Goal: Task Accomplishment & Management: Complete application form

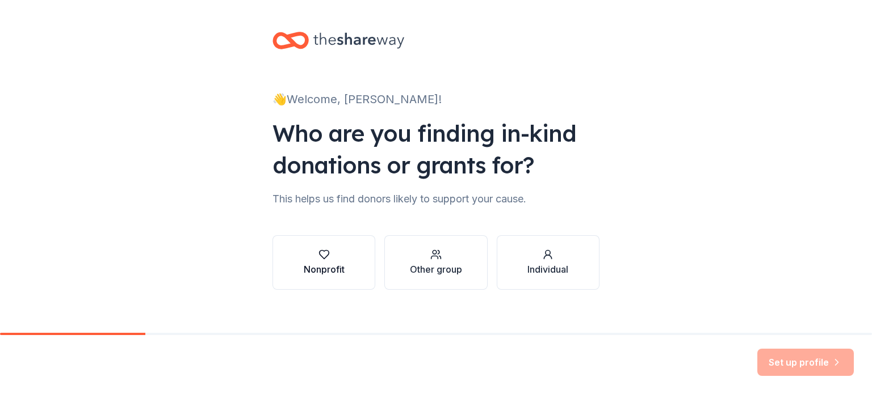
click at [334, 261] on div "Nonprofit" at bounding box center [324, 262] width 41 height 27
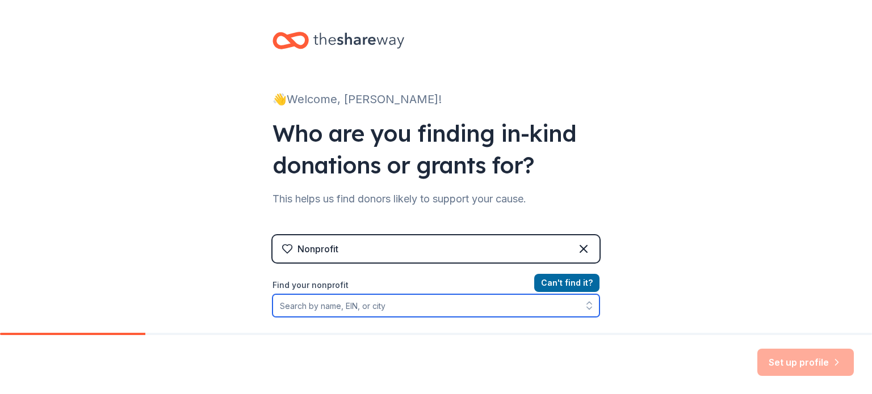
click at [385, 306] on input "Find your nonprofit" at bounding box center [435, 306] width 327 height 23
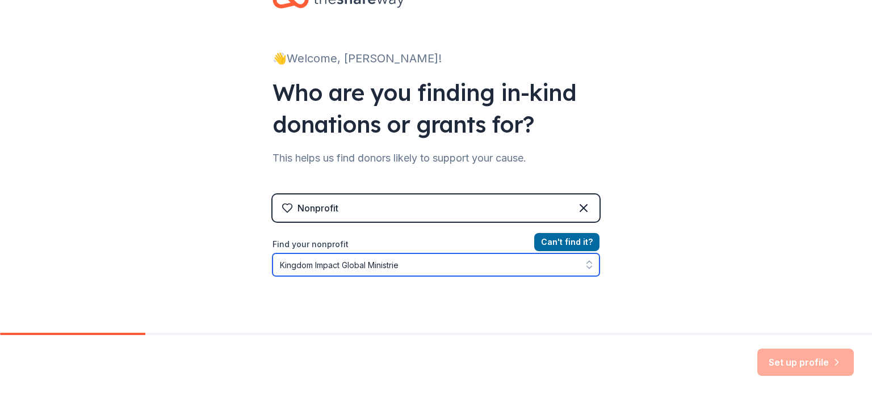
type input "Kingdom Impact Global Ministries"
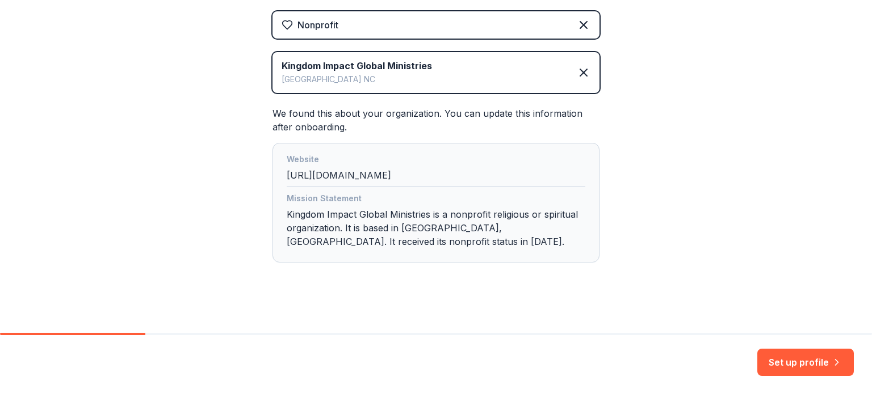
scroll to position [230, 0]
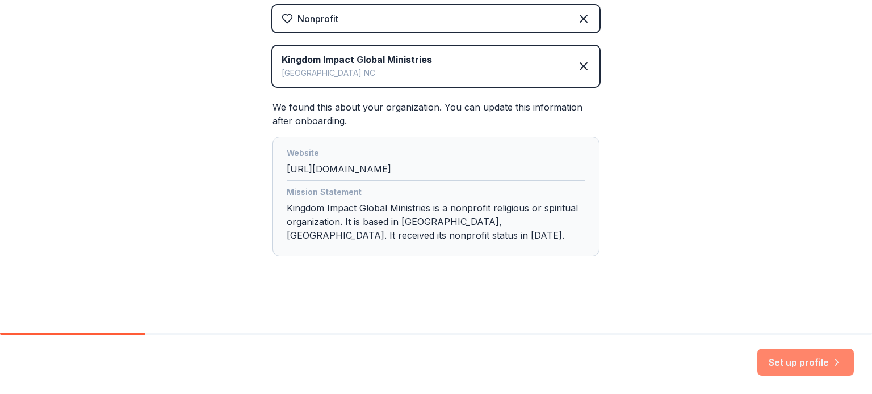
click at [798, 360] on button "Set up profile" at bounding box center [805, 362] width 96 height 27
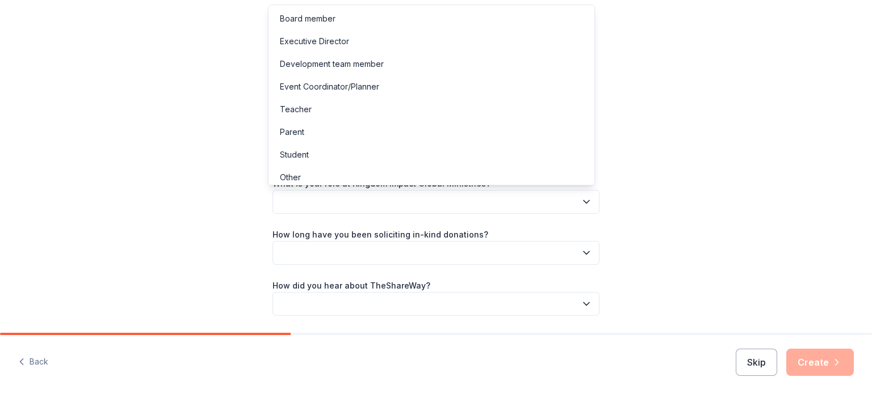
click at [583, 201] on icon "button" at bounding box center [586, 201] width 11 height 11
click at [486, 85] on div "Event Coordinator/Planner" at bounding box center [431, 86] width 321 height 23
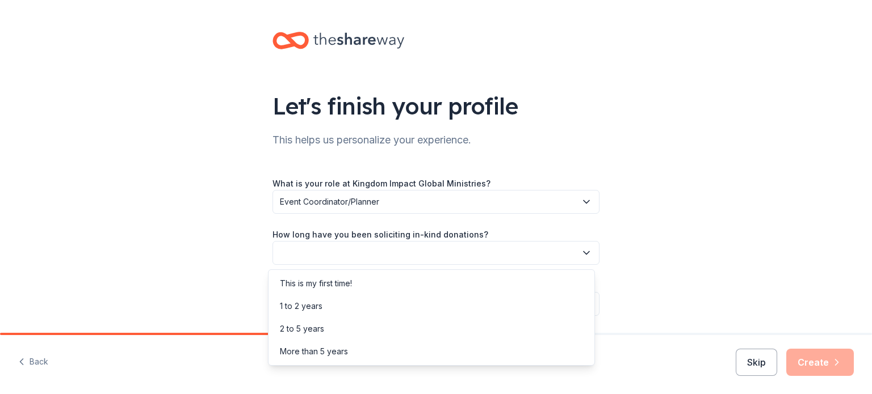
click at [468, 245] on button "button" at bounding box center [435, 253] width 327 height 24
click at [429, 352] on div "More than 5 years" at bounding box center [431, 352] width 321 height 23
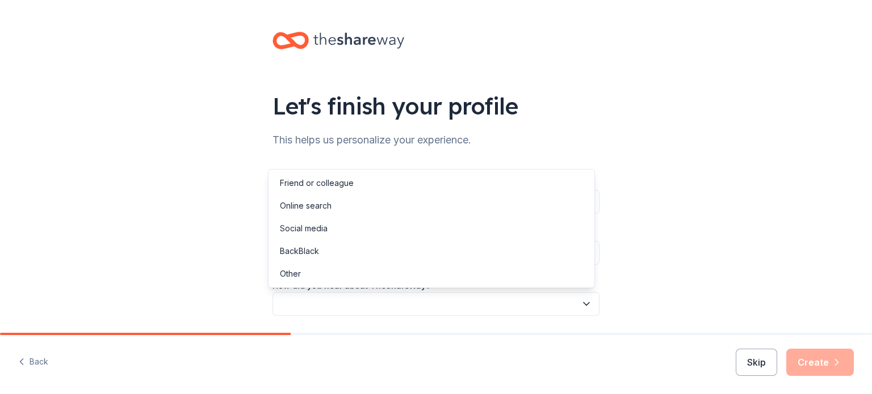
click at [584, 304] on icon "button" at bounding box center [586, 304] width 11 height 11
click at [522, 208] on div "Online search" at bounding box center [431, 206] width 321 height 23
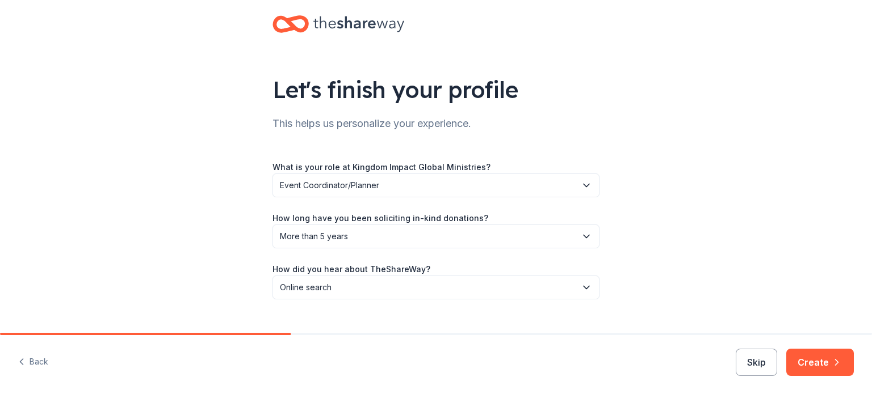
scroll to position [37, 0]
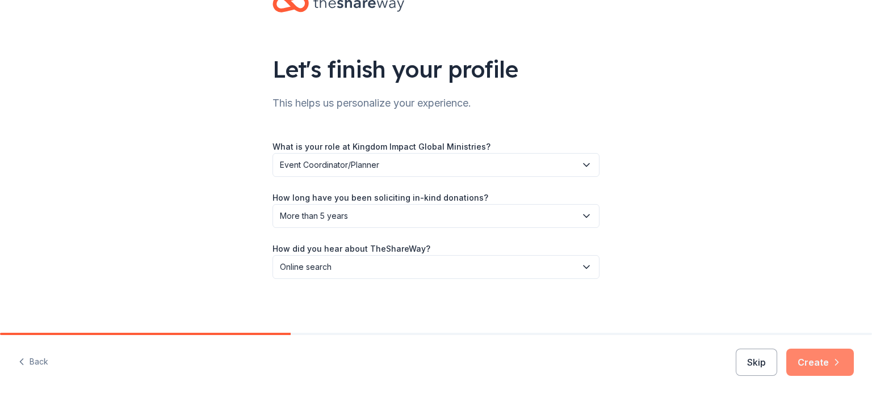
click at [813, 359] on button "Create" at bounding box center [820, 362] width 68 height 27
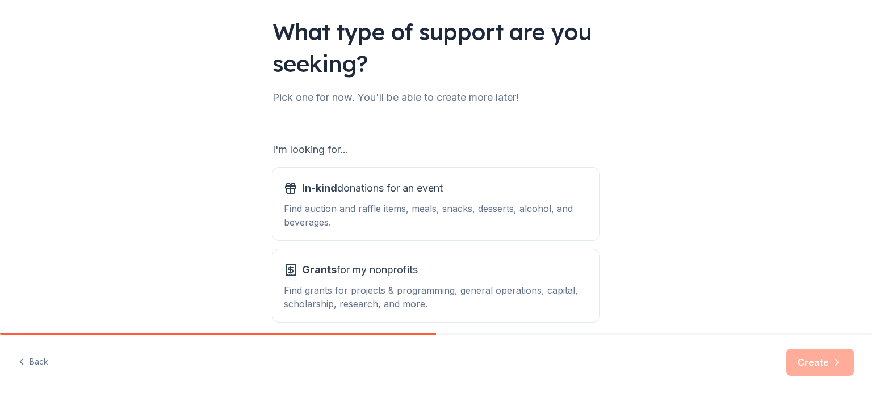
scroll to position [125, 0]
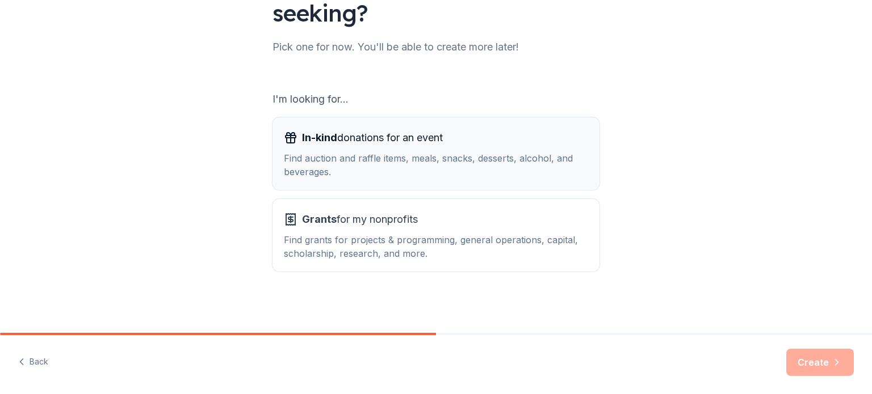
click at [477, 162] on div "Find auction and raffle items, meals, snacks, desserts, alcohol, and beverages." at bounding box center [436, 165] width 304 height 27
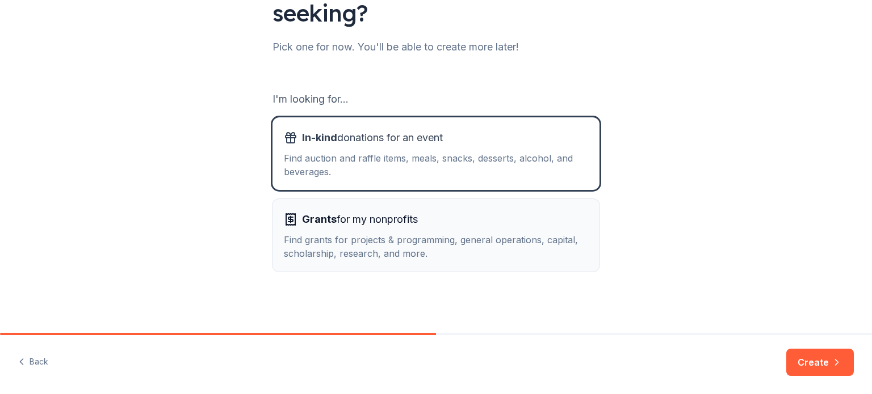
click at [482, 232] on div "Grants for my nonprofits Find grants for projects & programming, general operat…" at bounding box center [436, 236] width 304 height 50
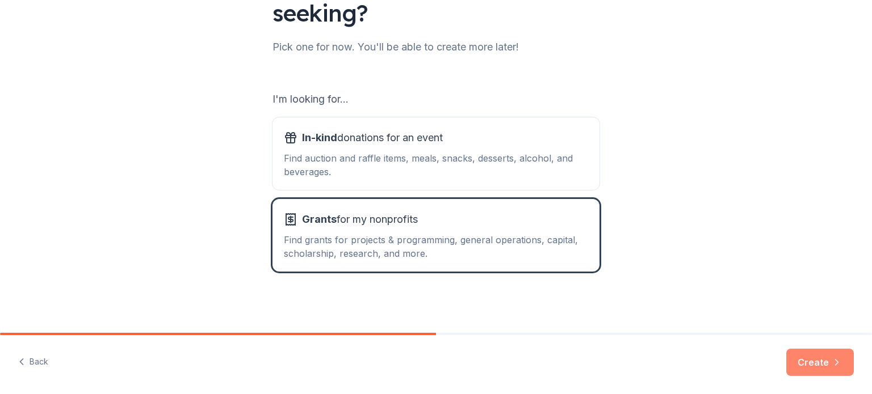
click at [806, 359] on button "Create" at bounding box center [820, 362] width 68 height 27
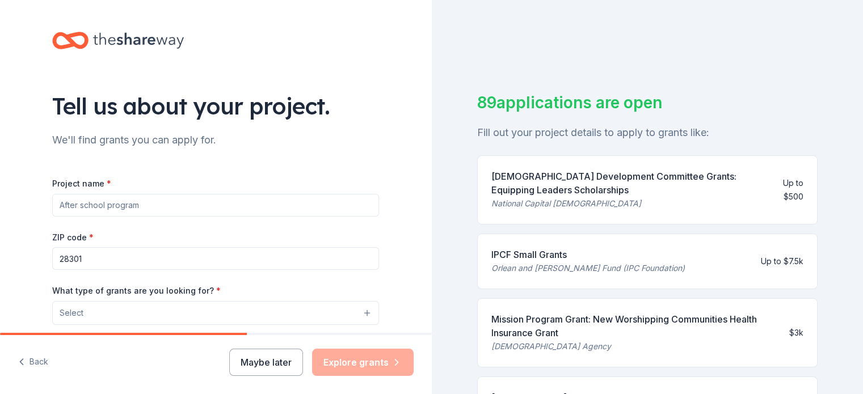
click at [246, 203] on input "Project name *" at bounding box center [215, 205] width 327 height 23
drag, startPoint x: 246, startPoint y: 203, endPoint x: 260, endPoint y: 206, distance: 13.9
click at [260, 206] on input "Project name *" at bounding box center [215, 205] width 327 height 23
type input "Angel Tree"
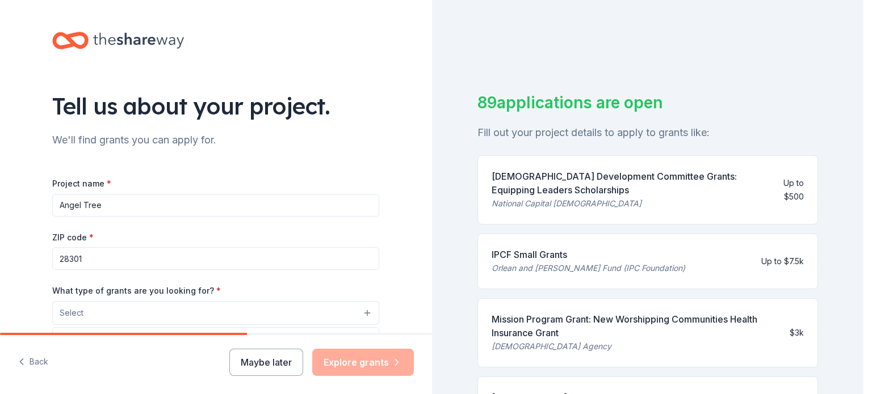
click at [363, 313] on button "Select" at bounding box center [215, 313] width 327 height 24
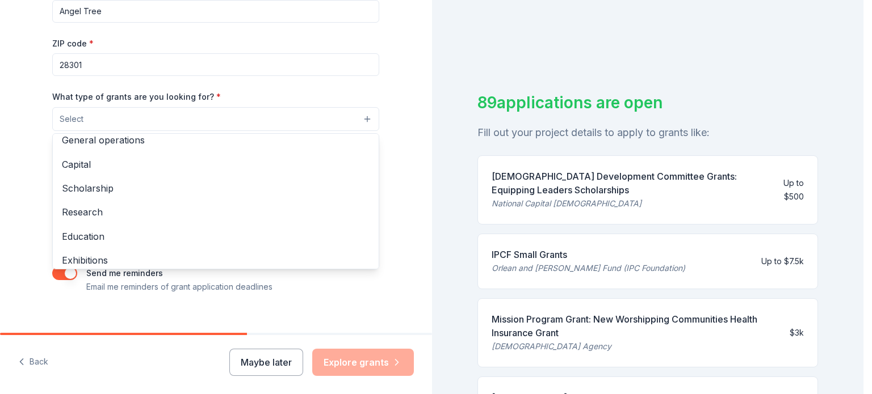
scroll to position [22, 0]
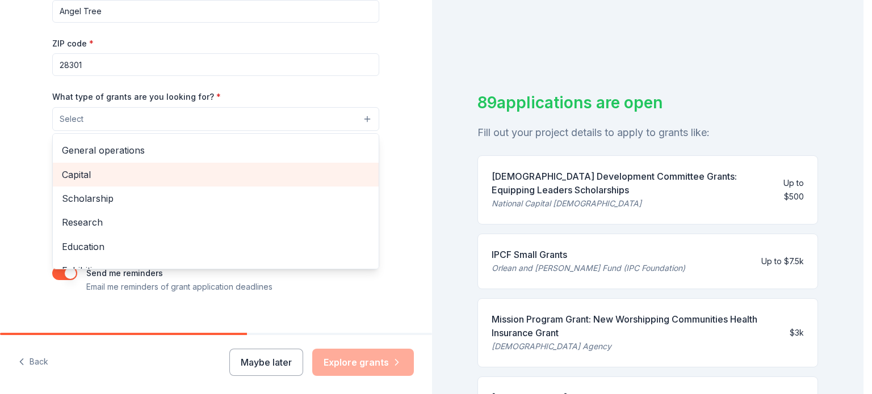
click at [325, 170] on span "Capital" at bounding box center [216, 174] width 308 height 15
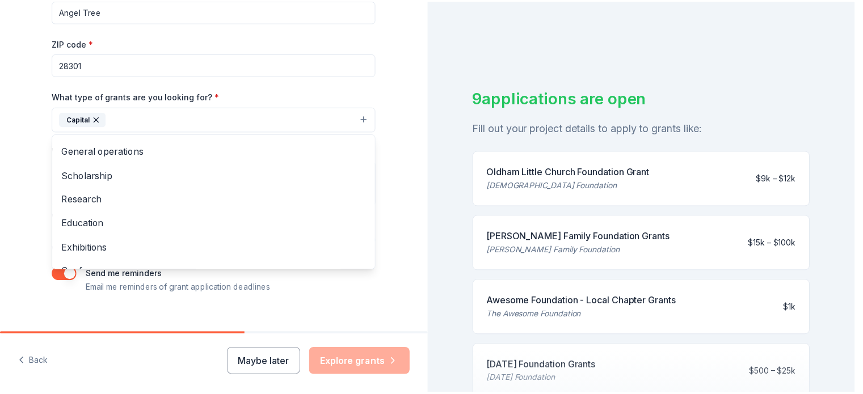
scroll to position [0, 0]
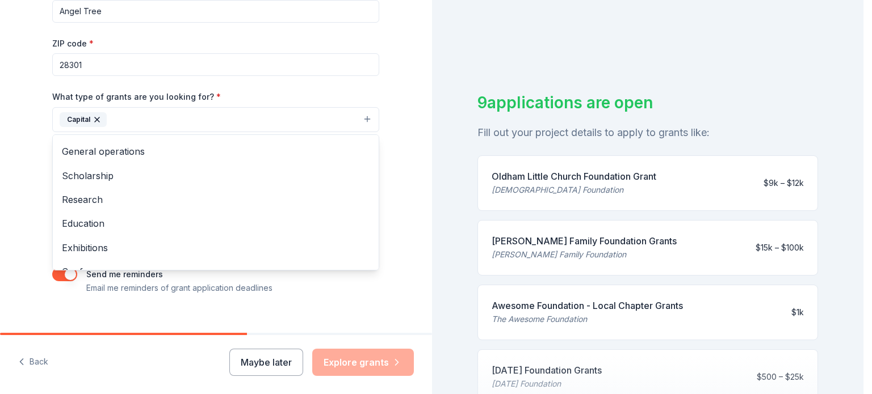
drag, startPoint x: 858, startPoint y: 61, endPoint x: 835, endPoint y: 51, distance: 24.9
click at [835, 51] on div "Tell us about your project. We'll find grants you can apply for. Project name *…" at bounding box center [431, 197] width 863 height 394
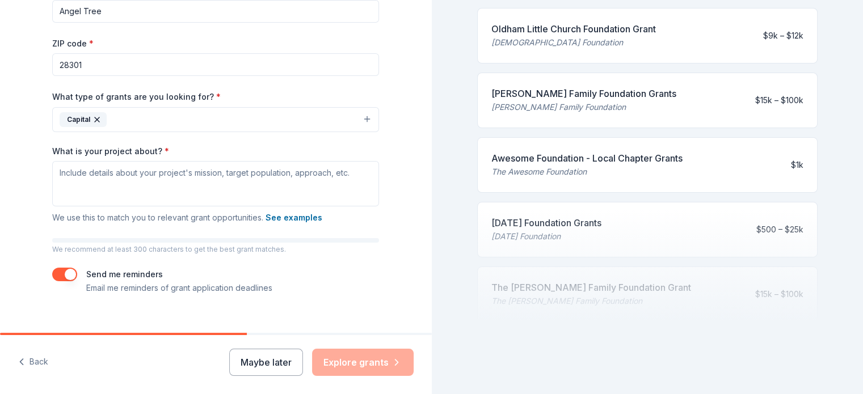
scroll to position [169, 0]
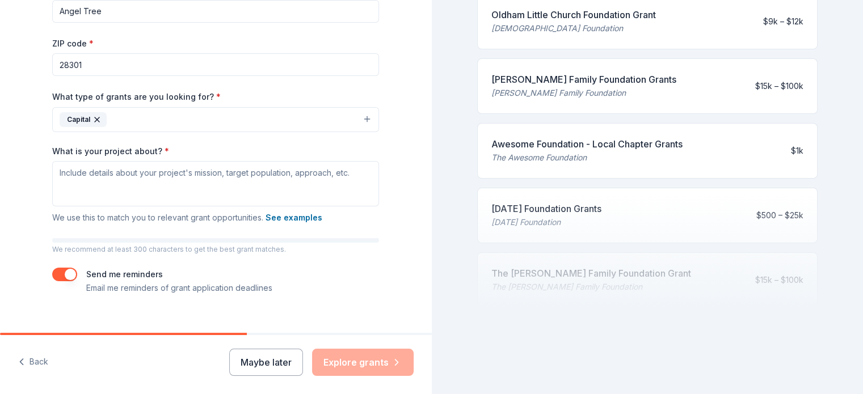
click at [593, 213] on div at bounding box center [647, 252] width 341 height 114
click at [559, 200] on div at bounding box center [647, 252] width 341 height 114
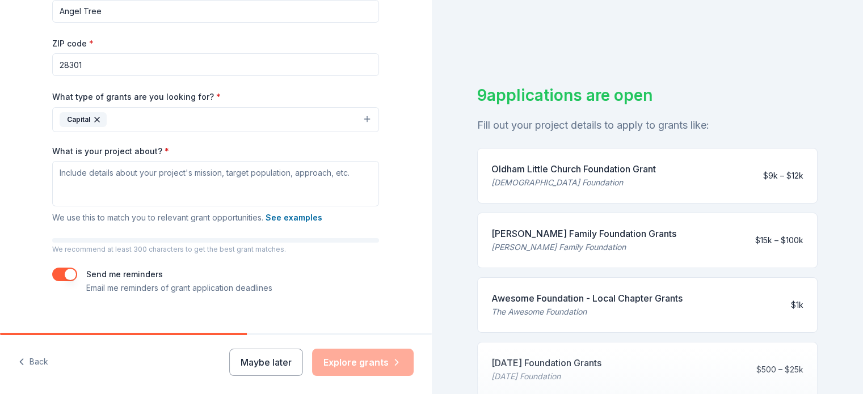
scroll to position [0, 0]
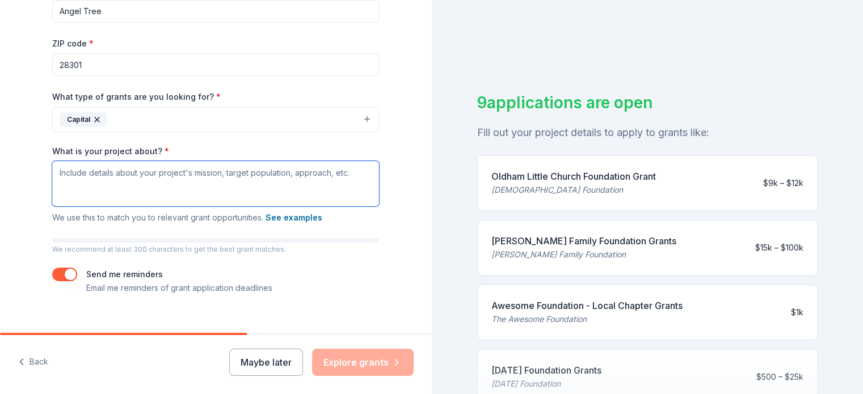
click at [281, 170] on textarea "What is your project about? *" at bounding box center [215, 183] width 327 height 45
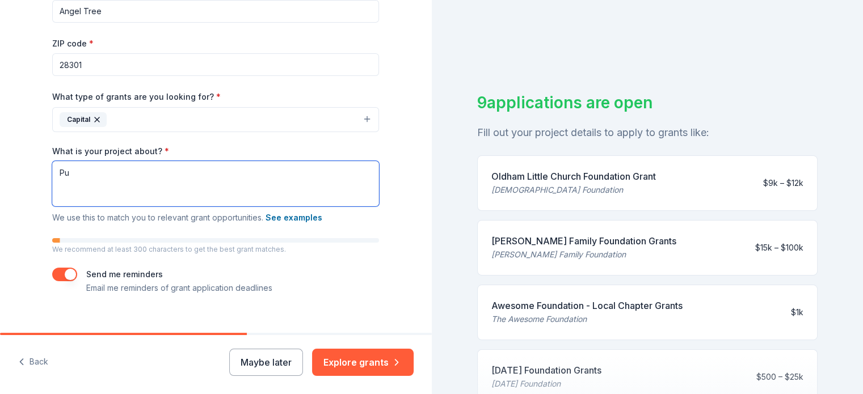
type textarea "P"
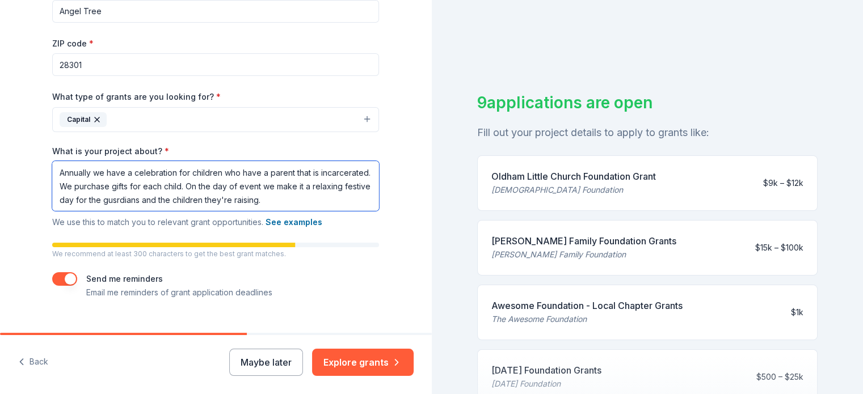
click at [174, 199] on textarea "Annually we have a celebration for children who have a parent that is incarcera…" at bounding box center [215, 186] width 327 height 50
click at [175, 199] on textarea "Annually we have a celebration for children who have a parent that is incarcera…" at bounding box center [215, 186] width 327 height 50
click at [175, 200] on textarea "Annually we have a celebration for children who have a parent that is incarcera…" at bounding box center [215, 186] width 327 height 50
click at [171, 200] on textarea "Annually we have a celebration for children who have a parent that is incarcera…" at bounding box center [215, 186] width 327 height 50
click at [326, 200] on textarea "Annually we have a celebration for children who have a parent that is incarcera…" at bounding box center [215, 186] width 327 height 50
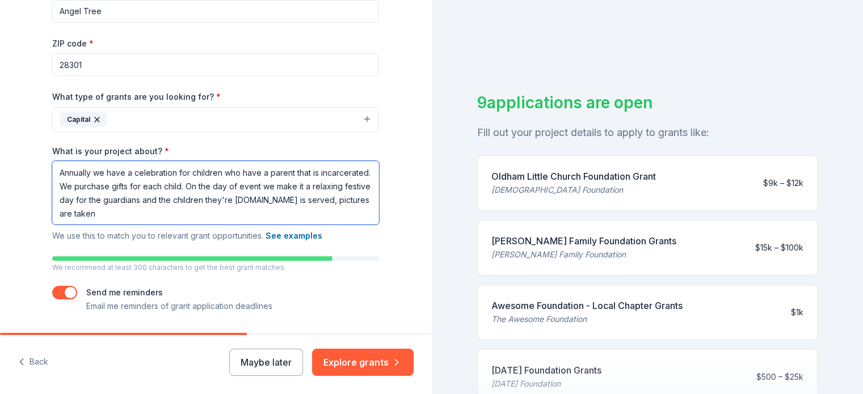
scroll to position [1, 0]
drag, startPoint x: 314, startPoint y: 200, endPoint x: 335, endPoint y: 219, distance: 28.6
click at [335, 219] on textarea "Annually we have a celebration for children who have a parent that is incarcera…" at bounding box center [215, 193] width 327 height 64
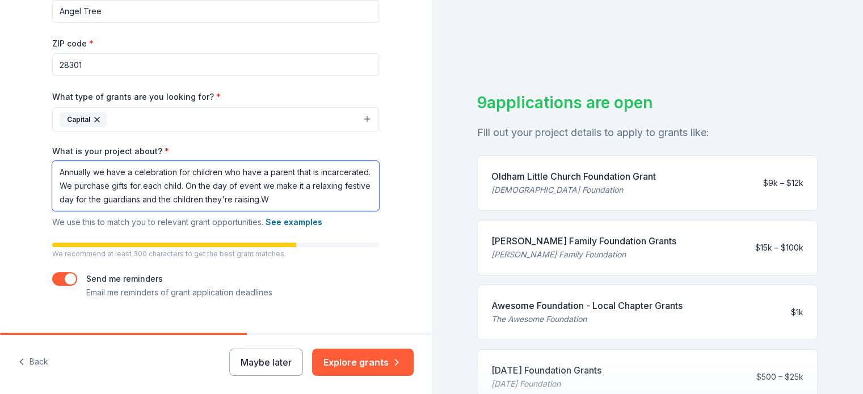
scroll to position [0, 0]
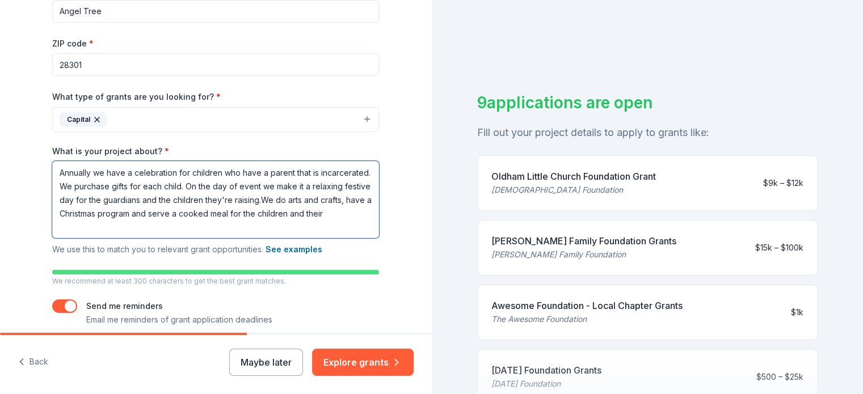
click at [315, 199] on textarea "Annually we have a celebration for children who have a parent that is incarcera…" at bounding box center [215, 199] width 327 height 77
click at [103, 229] on textarea "Annually we have a celebration for children who have a parent that is incarcera…" at bounding box center [215, 199] width 327 height 77
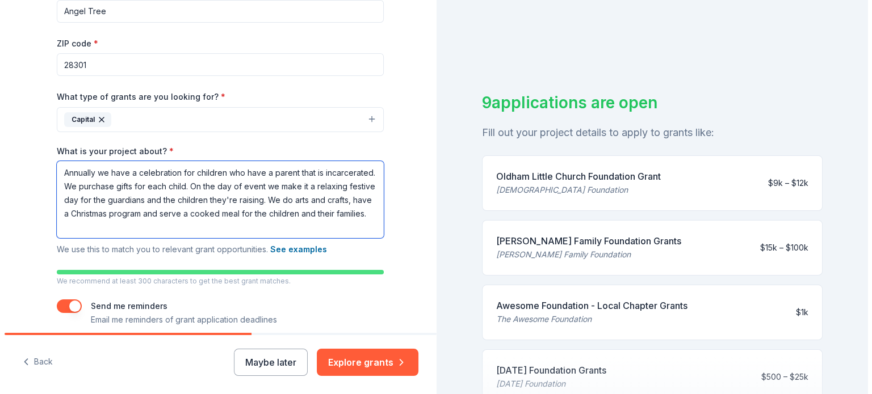
scroll to position [242, 0]
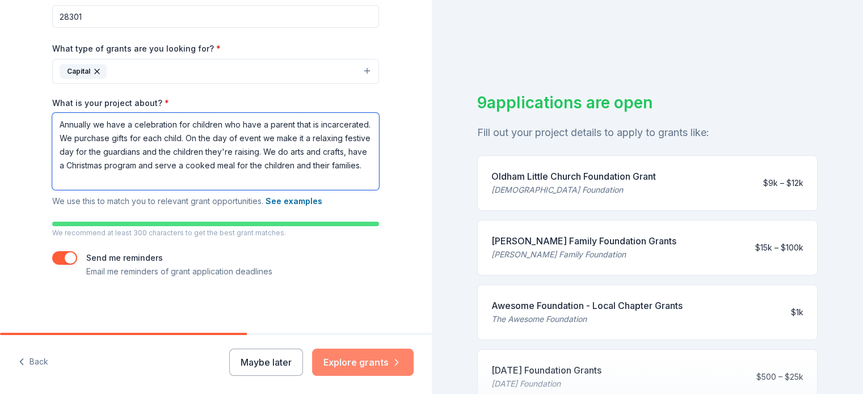
type textarea "Annually we have a celebration for children who have a parent that is incarcera…"
click at [360, 363] on button "Explore grants" at bounding box center [363, 362] width 102 height 27
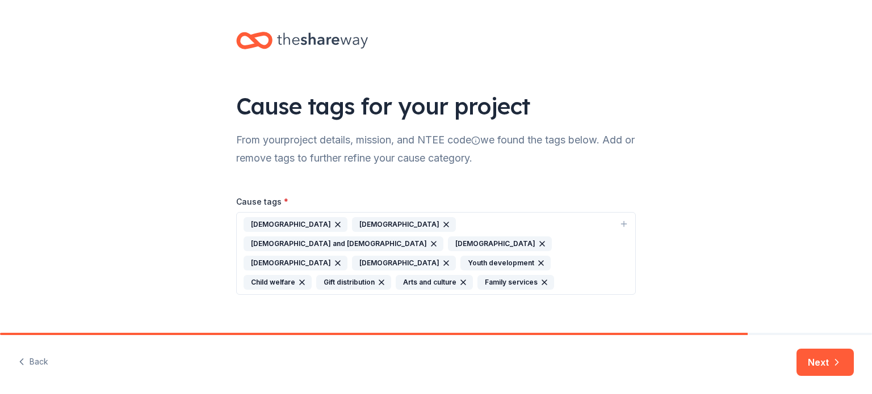
click at [316, 275] on div "Gift distribution" at bounding box center [353, 282] width 75 height 15
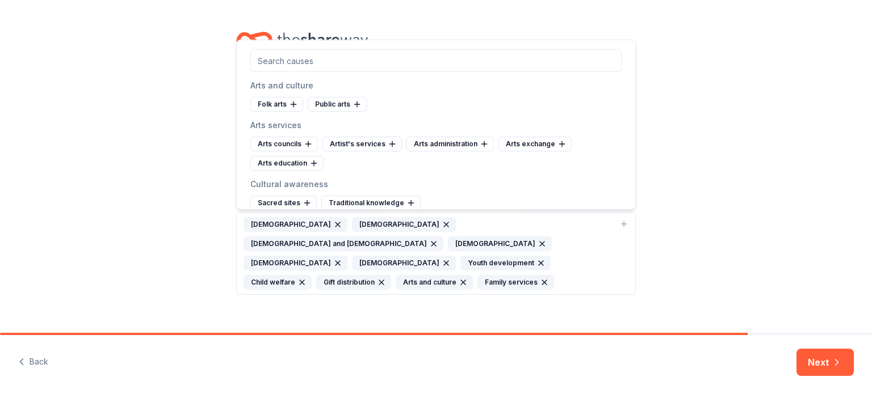
click at [316, 275] on div "Gift distribution" at bounding box center [353, 282] width 75 height 15
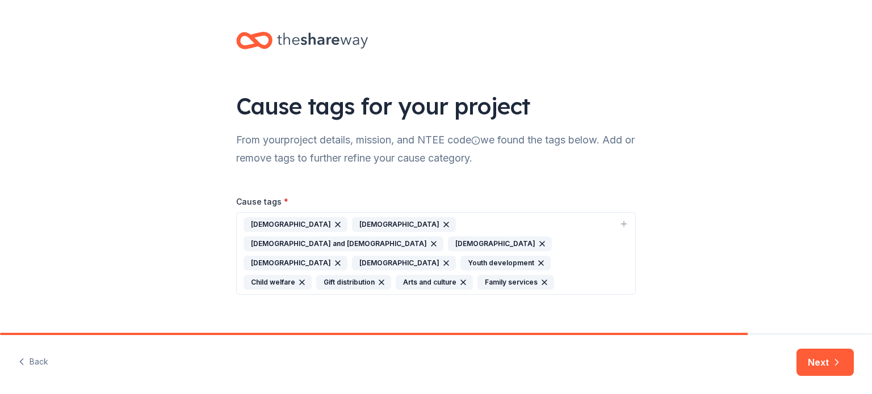
click at [316, 275] on div "Gift distribution" at bounding box center [353, 282] width 75 height 15
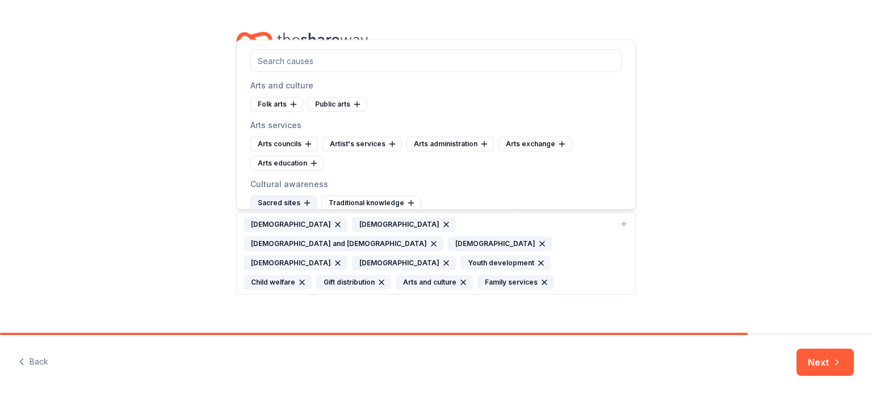
click at [284, 201] on div "Sacred sites" at bounding box center [283, 203] width 66 height 15
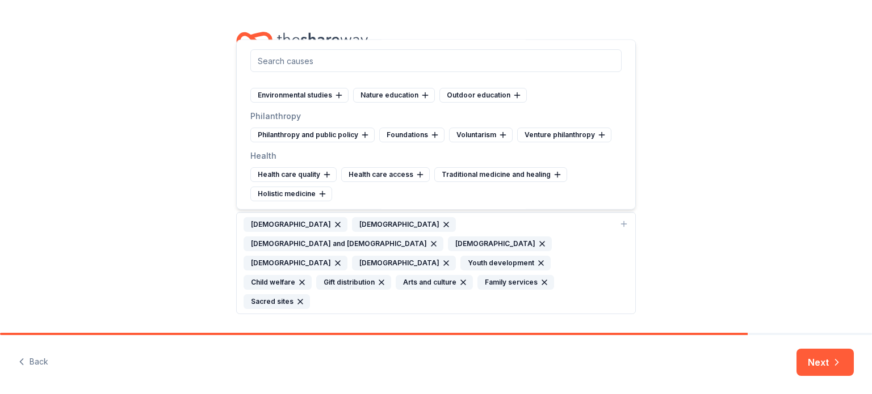
scroll to position [1110, 0]
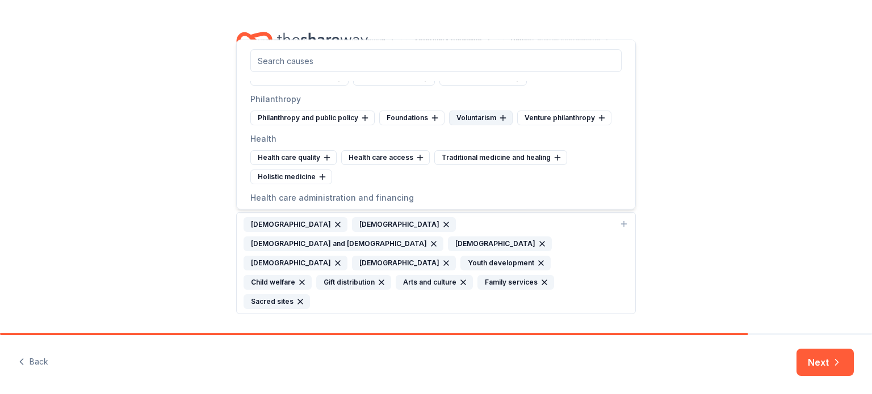
click at [472, 111] on div "Voluntarism" at bounding box center [481, 118] width 64 height 15
click at [397, 111] on div "Foundations" at bounding box center [407, 118] width 65 height 15
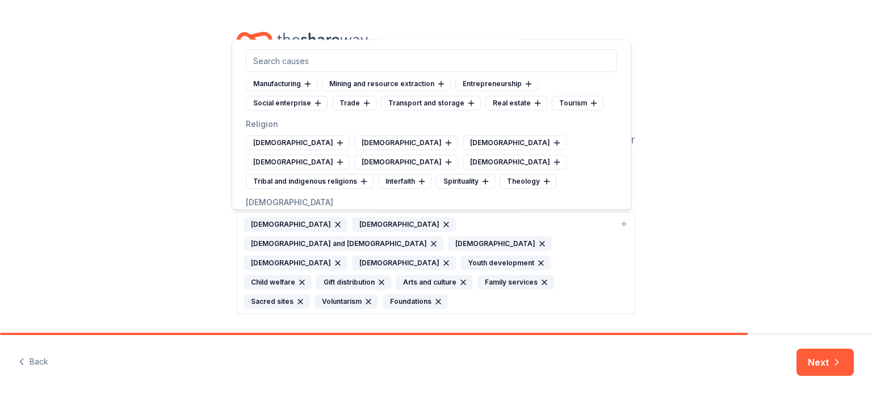
scroll to position [3916, 0]
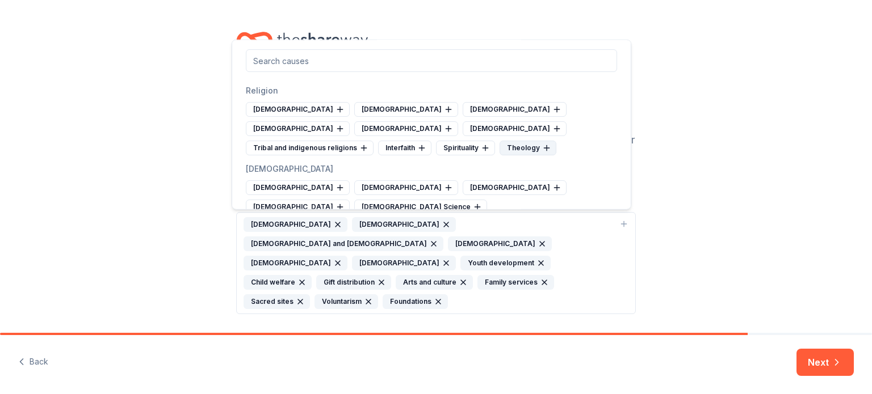
click at [511, 141] on div "Theology" at bounding box center [527, 148] width 57 height 15
click at [457, 141] on div "Spirituality" at bounding box center [465, 148] width 59 height 15
click at [400, 141] on div "Interfaith" at bounding box center [404, 148] width 53 height 15
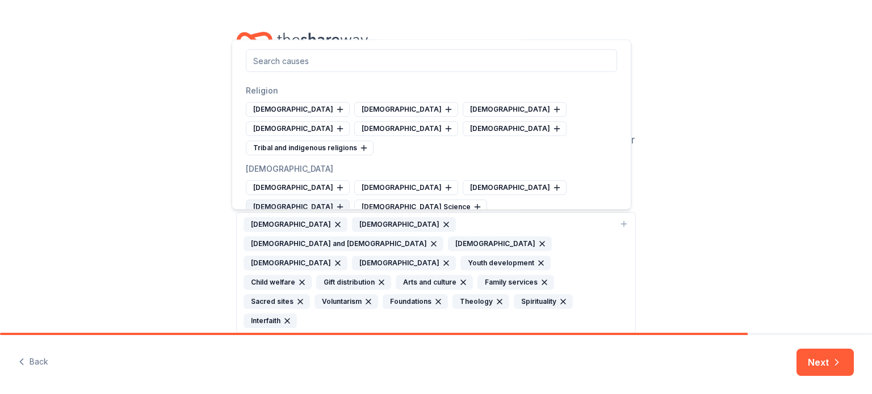
click at [350, 200] on div "[DEMOGRAPHIC_DATA]" at bounding box center [298, 207] width 104 height 15
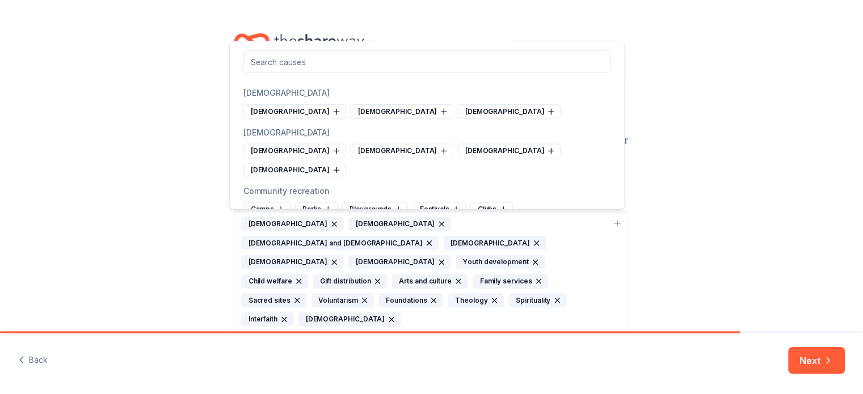
scroll to position [4068, 0]
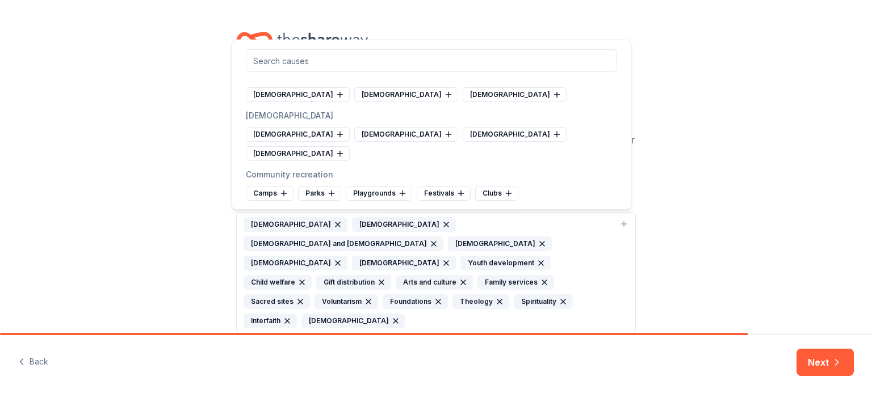
click at [685, 170] on div "Cause tags for your project From your project details, mission, and NTEE code w…" at bounding box center [436, 194] width 872 height 388
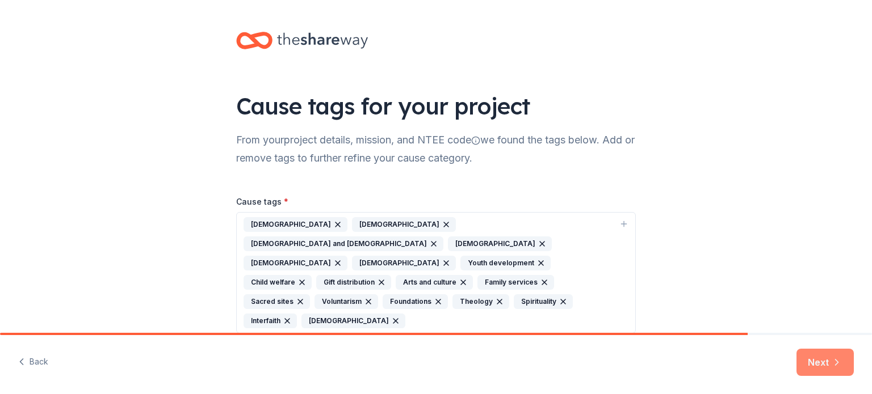
click at [822, 360] on button "Next" at bounding box center [824, 362] width 57 height 27
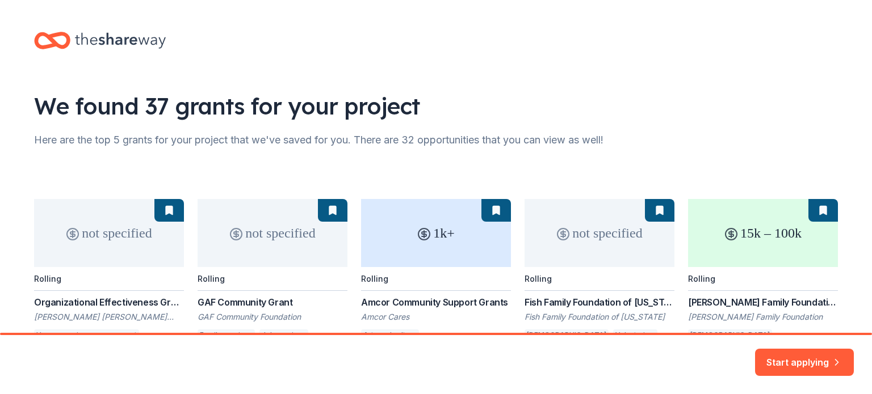
click at [809, 277] on div "not specified Rolling Organizational Effectiveness [PERSON_NAME] [PERSON_NAME] …" at bounding box center [436, 283] width 804 height 169
click at [771, 302] on div "not specified Rolling Organizational Effectiveness [PERSON_NAME] [PERSON_NAME] …" at bounding box center [436, 283] width 804 height 169
click at [785, 367] on button "Start applying" at bounding box center [804, 355] width 99 height 27
